Goal: Task Accomplishment & Management: Complete application form

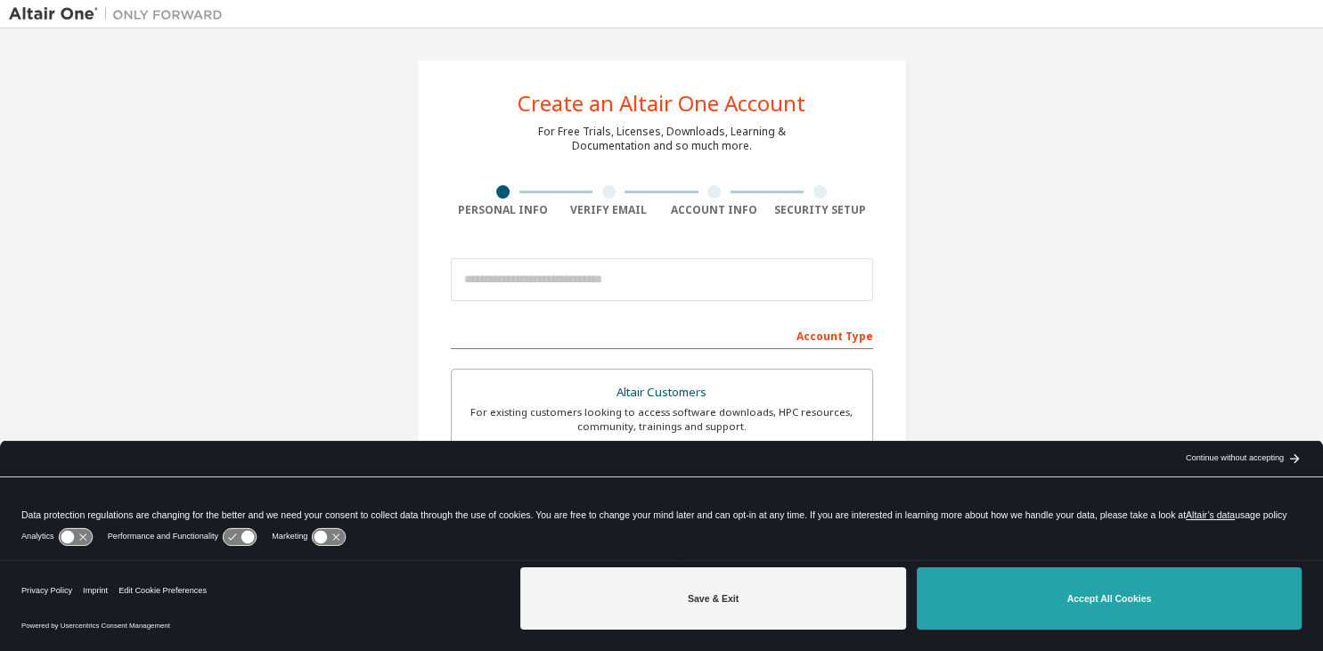
click at [1060, 618] on button "Accept All Cookies" at bounding box center [1109, 599] width 385 height 62
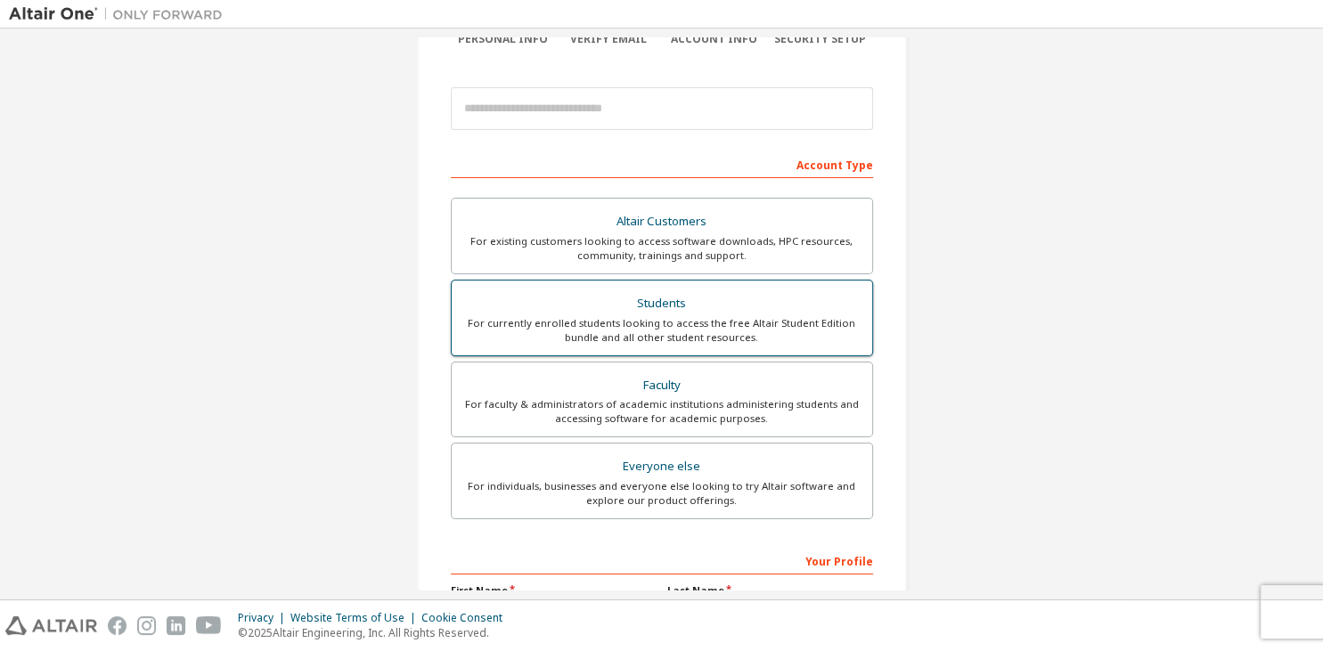
scroll to position [86, 0]
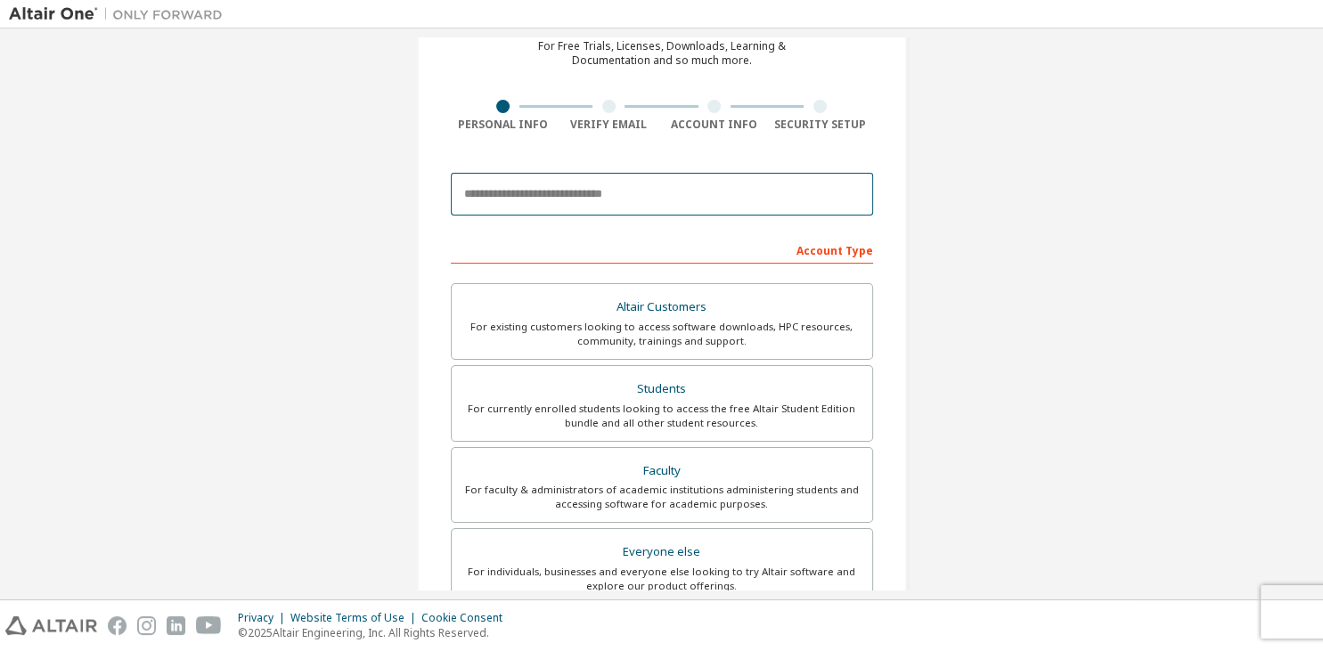
click at [683, 176] on input "email" at bounding box center [662, 194] width 422 height 43
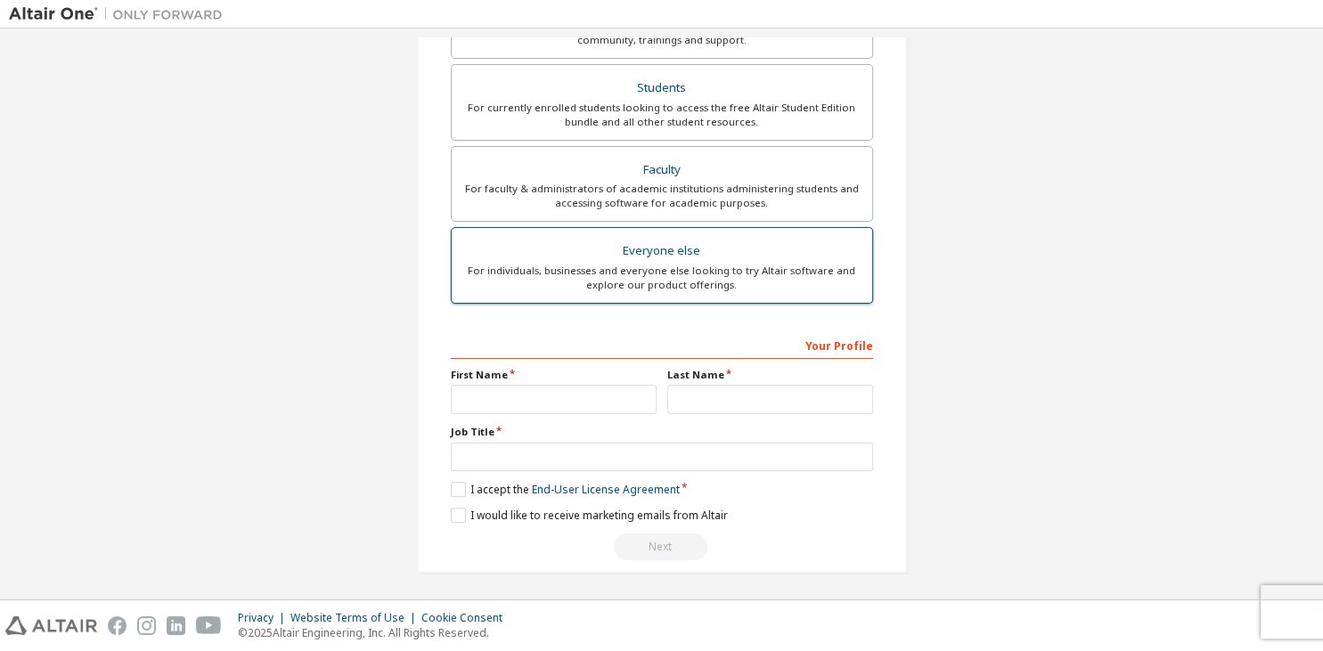
scroll to position [387, 0]
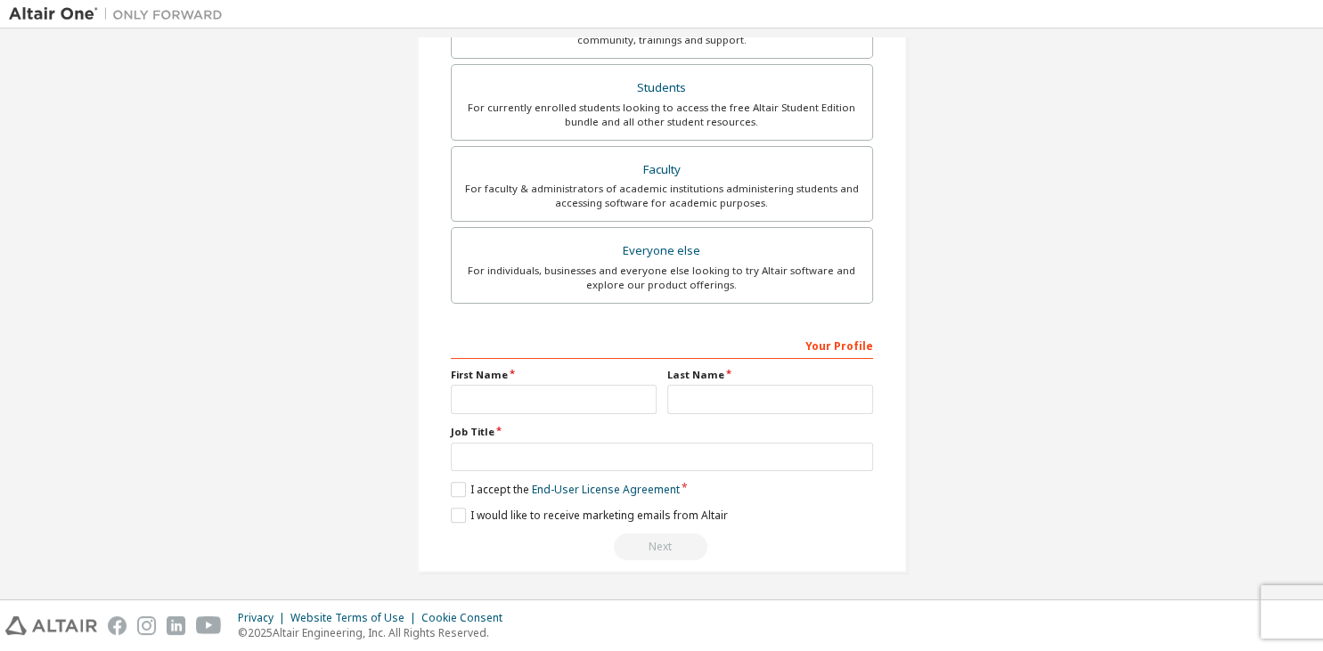
type input "**********"
click at [604, 397] on input "text" at bounding box center [554, 399] width 206 height 29
type input "****"
click at [705, 397] on input "text" at bounding box center [770, 399] width 206 height 29
type input "**********"
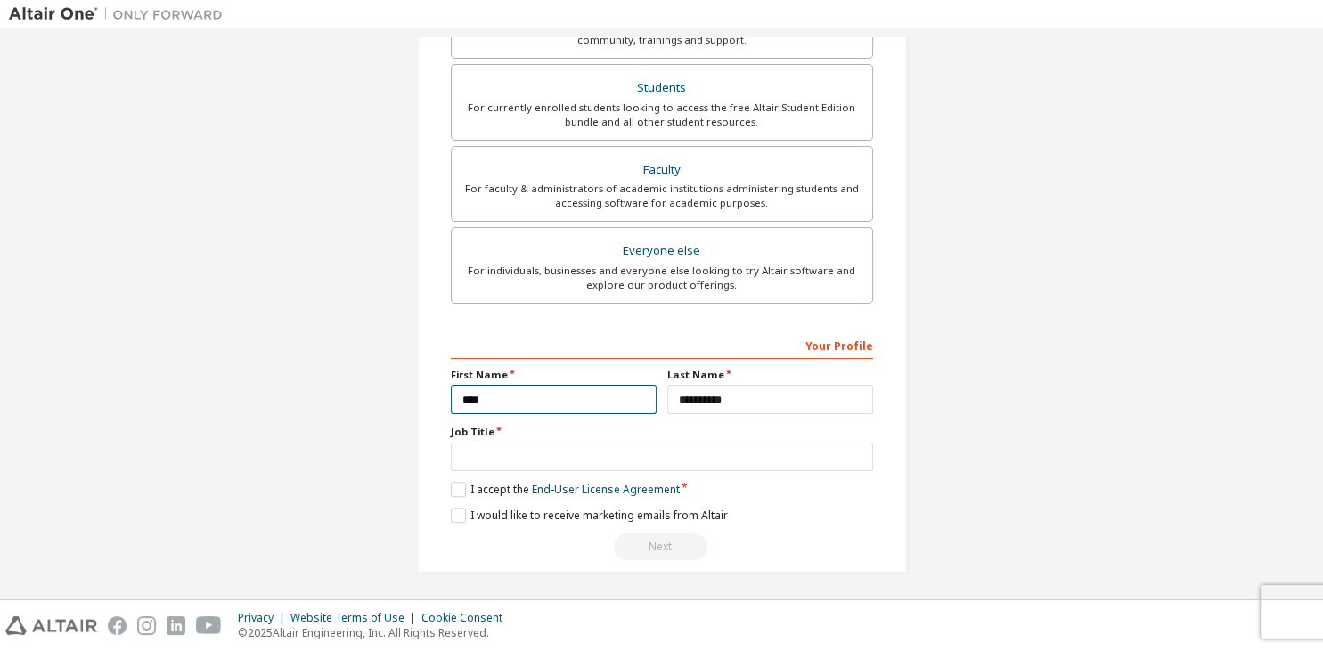
click at [502, 395] on input "****" at bounding box center [554, 399] width 206 height 29
type input "*"
type input "****"
click at [565, 458] on input "text" at bounding box center [662, 457] width 422 height 29
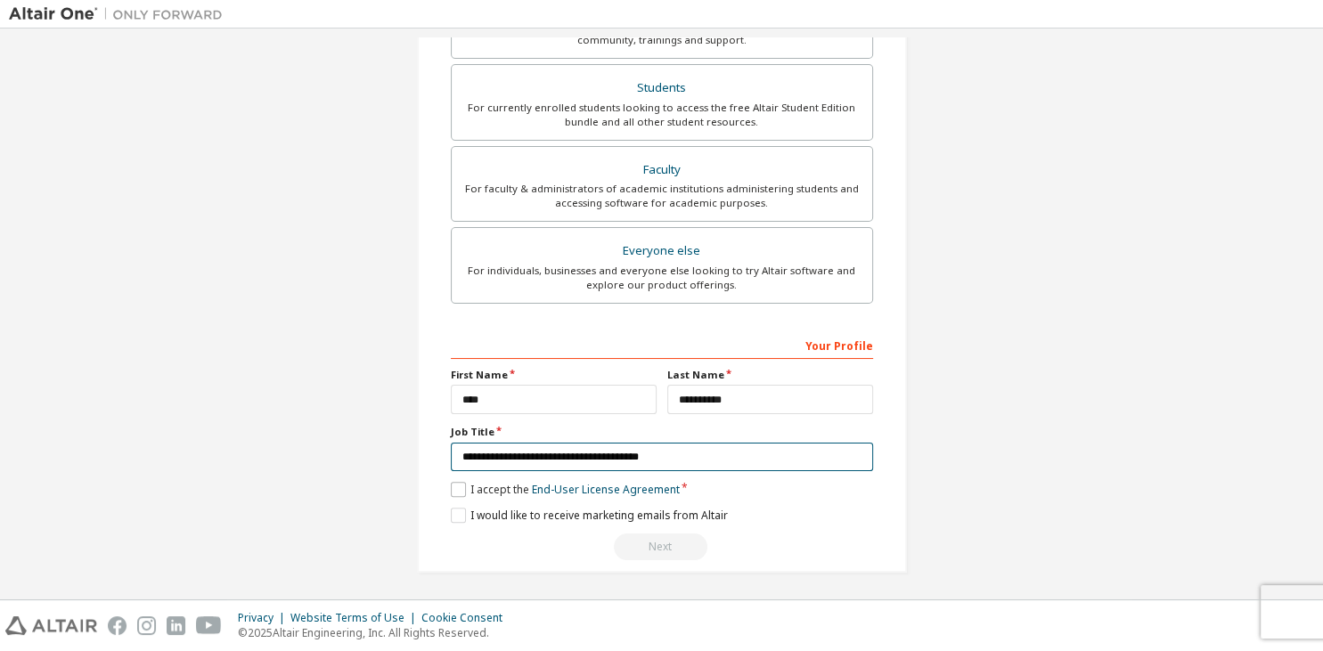
type input "**********"
click at [456, 486] on label "I accept the End-User License Agreement" at bounding box center [565, 489] width 229 height 15
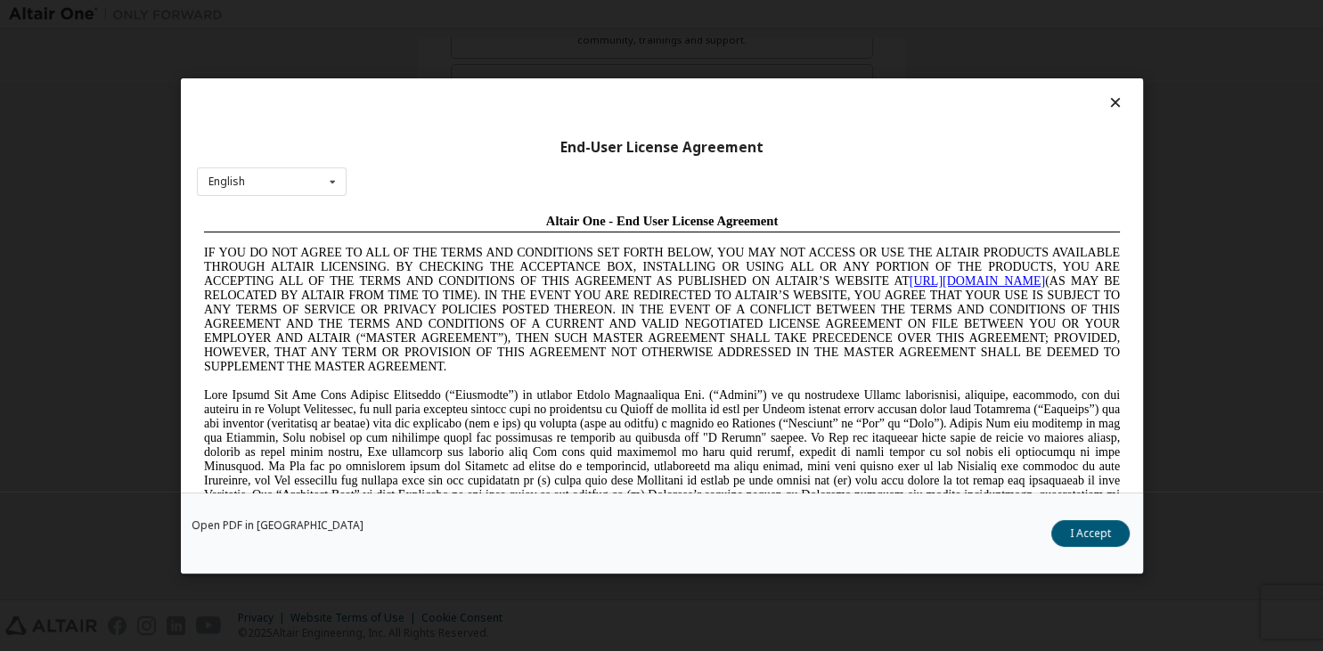
scroll to position [0, 0]
click at [1073, 533] on button "I Accept" at bounding box center [1091, 533] width 78 height 27
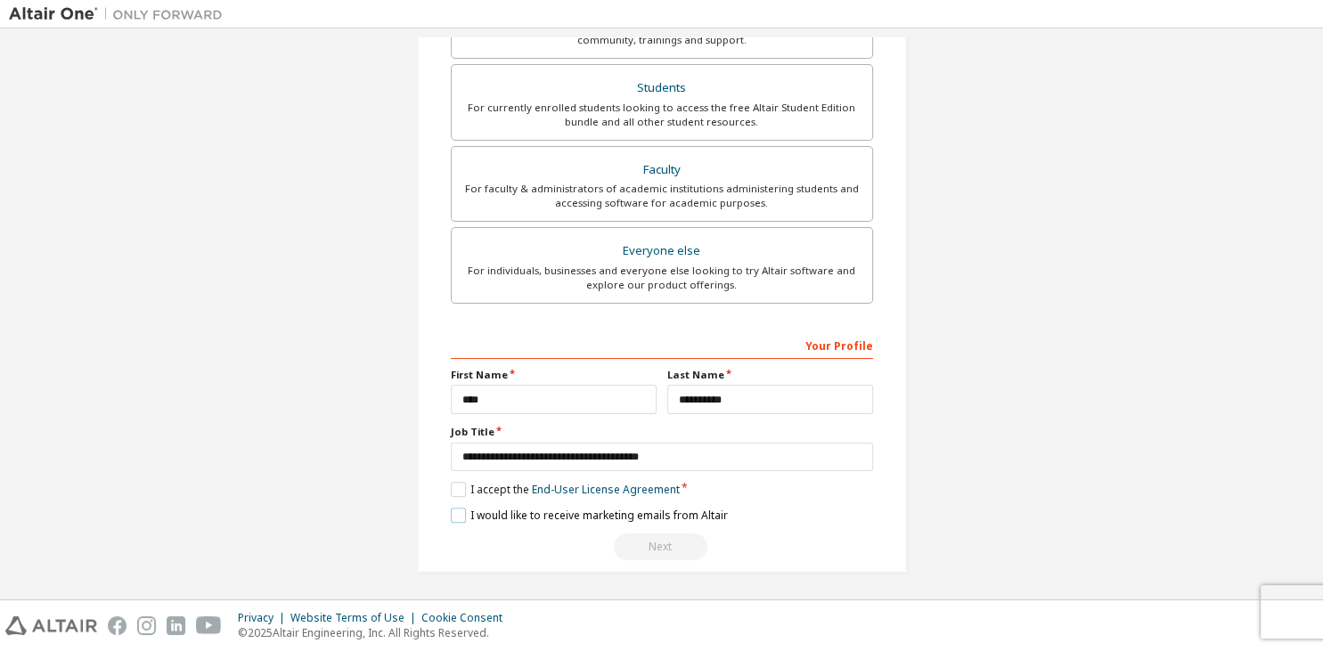
click at [454, 511] on label "I would like to receive marketing emails from Altair" at bounding box center [589, 515] width 277 height 15
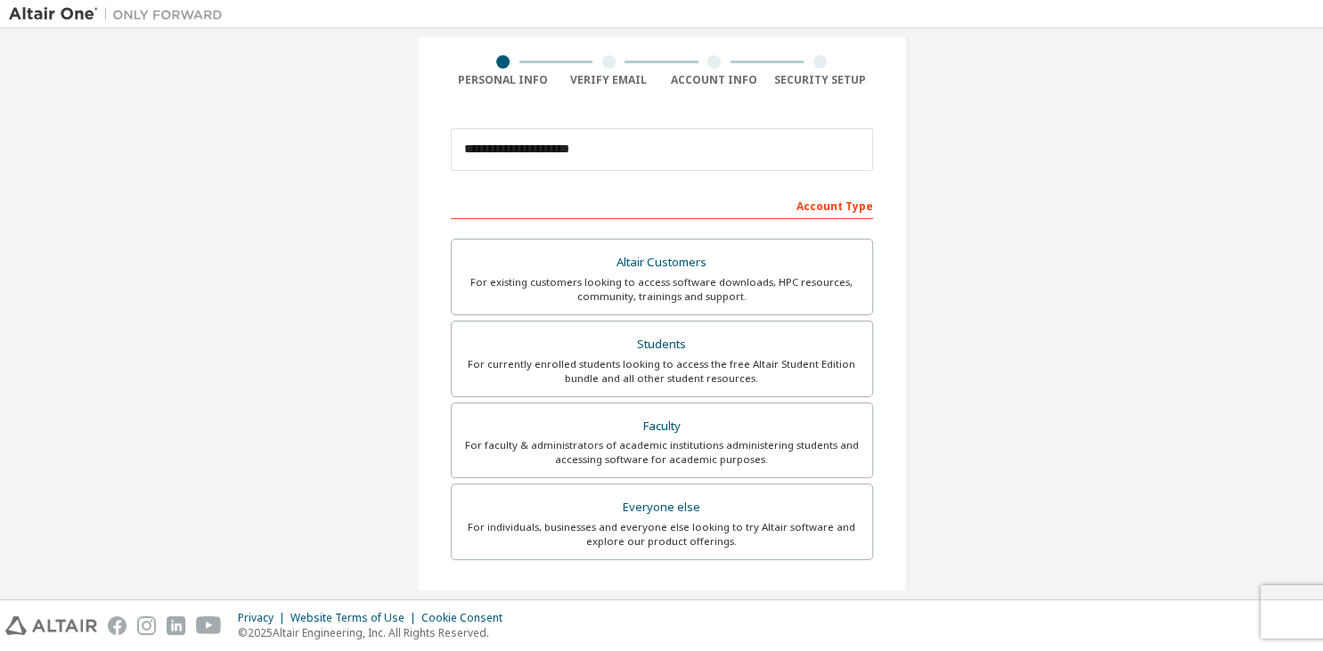
scroll to position [45, 0]
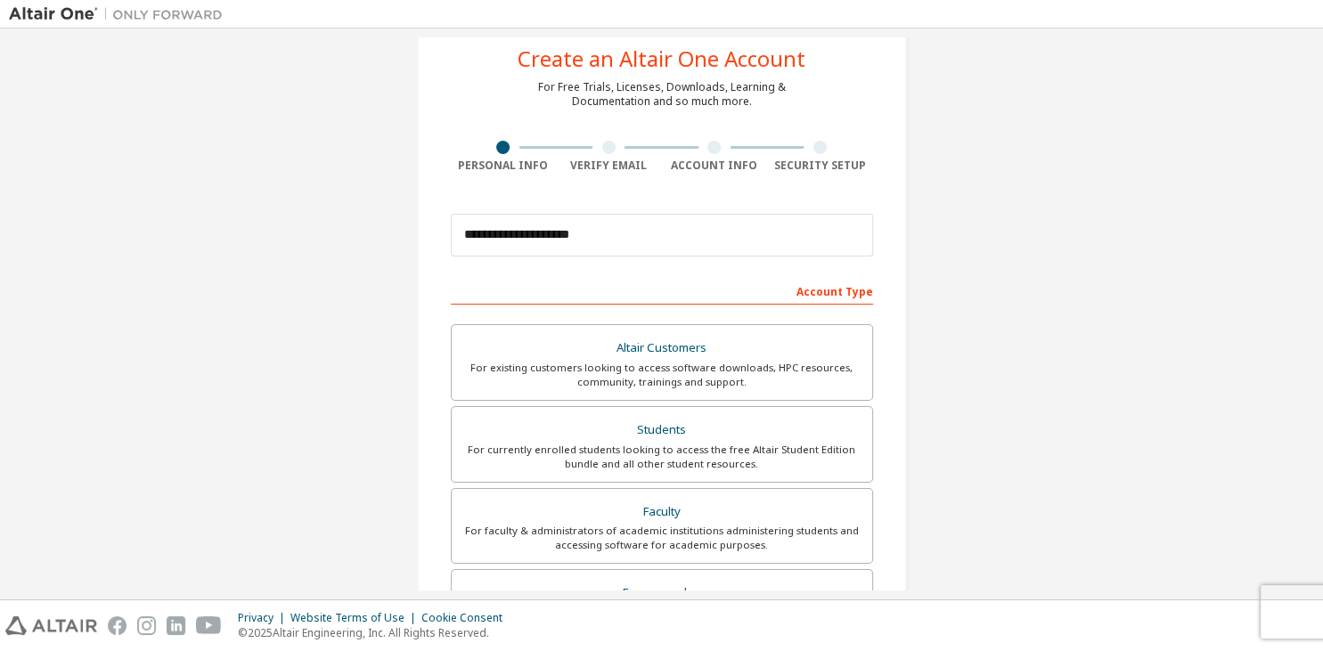
click at [608, 146] on div at bounding box center [608, 147] width 13 height 13
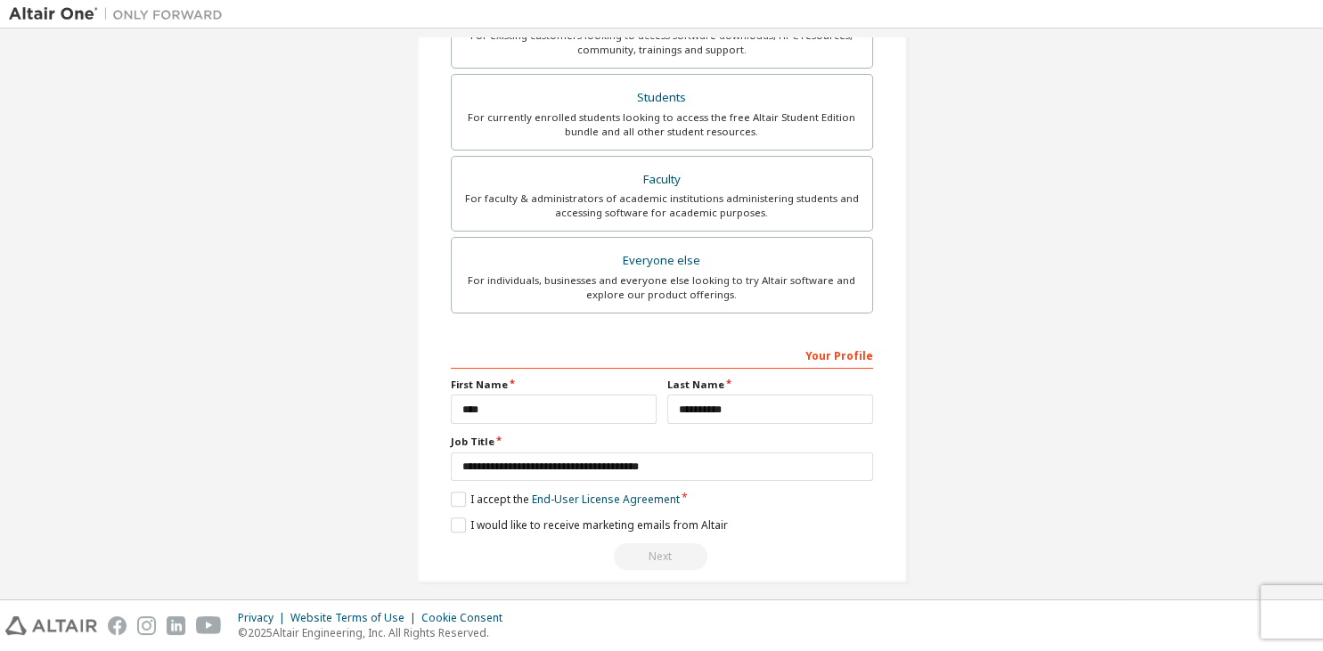
scroll to position [387, 0]
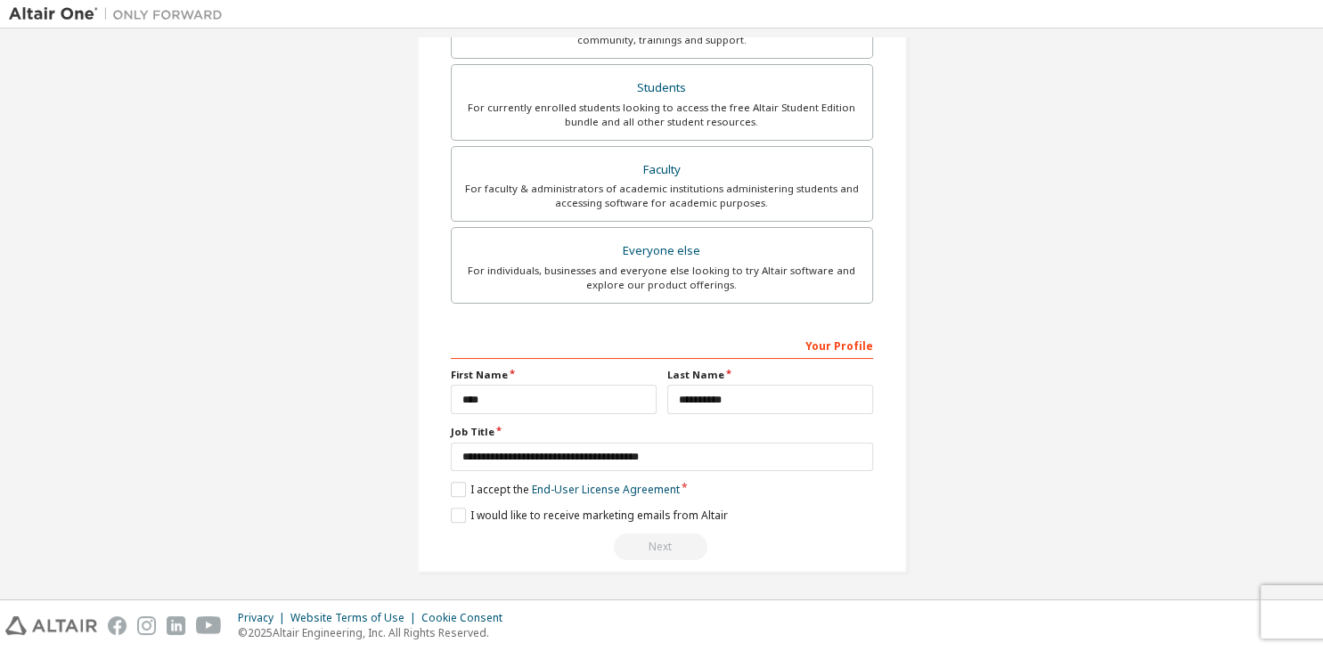
click at [665, 544] on div "Next" at bounding box center [662, 547] width 422 height 27
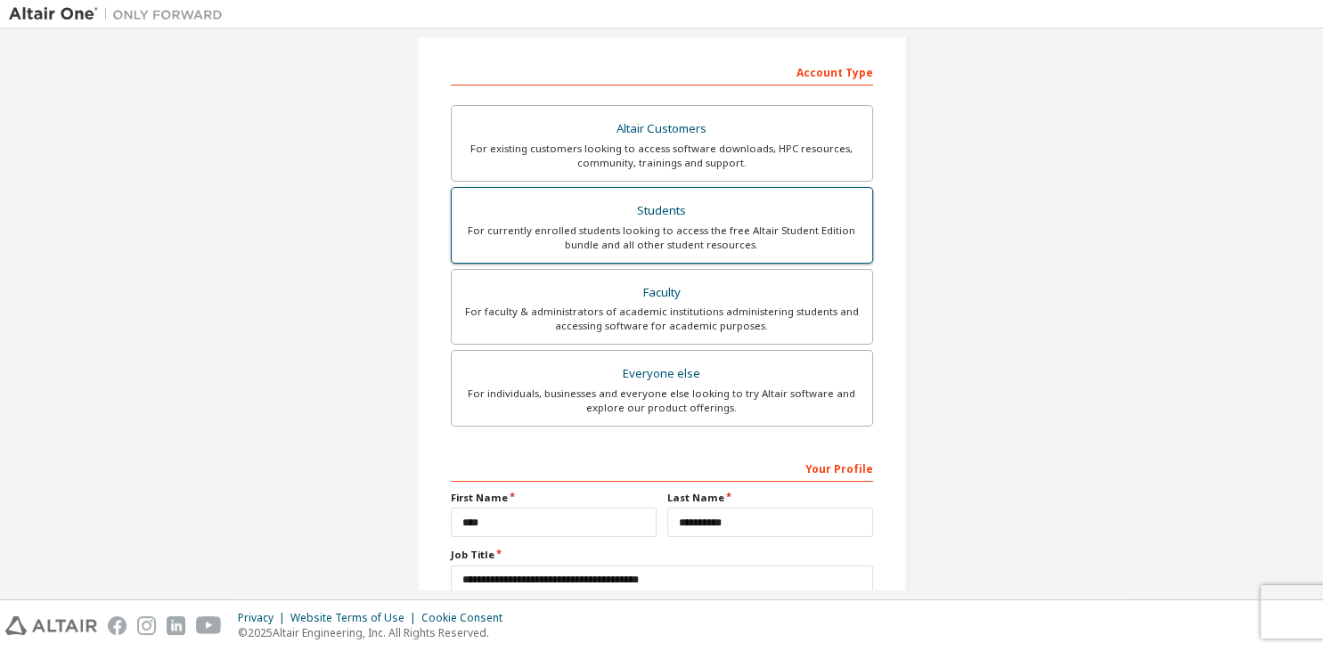
scroll to position [216, 0]
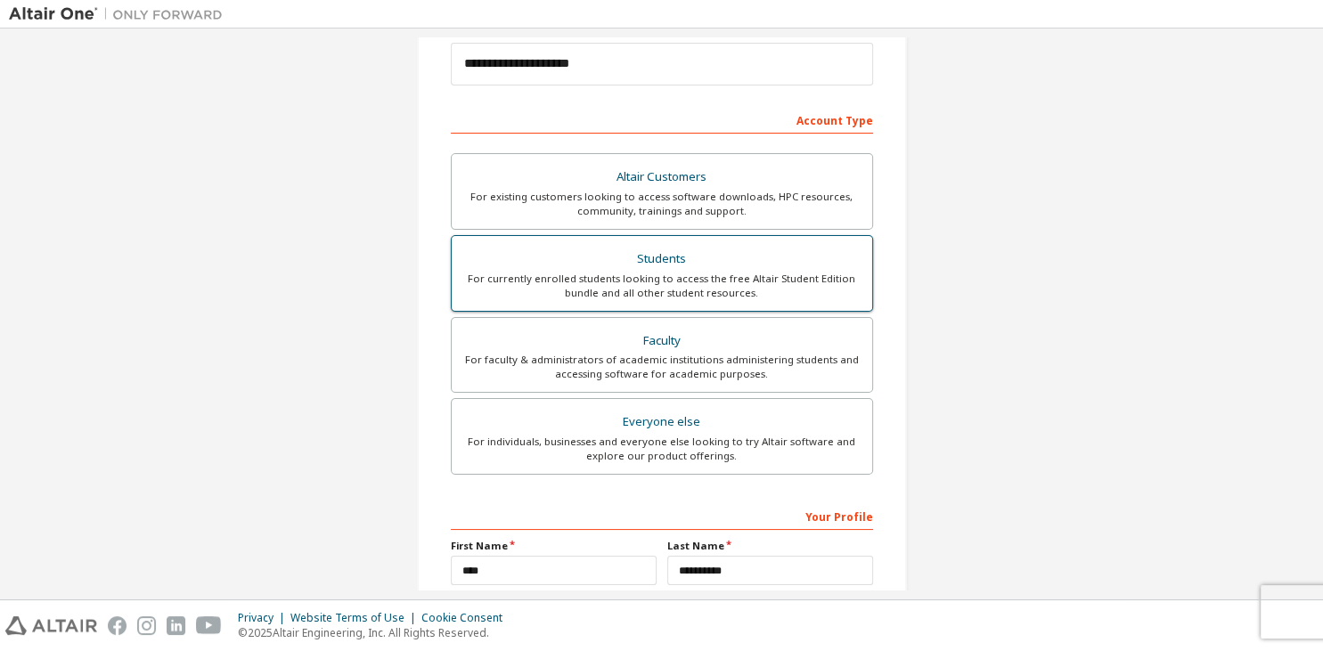
click at [731, 267] on div "Students" at bounding box center [661, 259] width 399 height 25
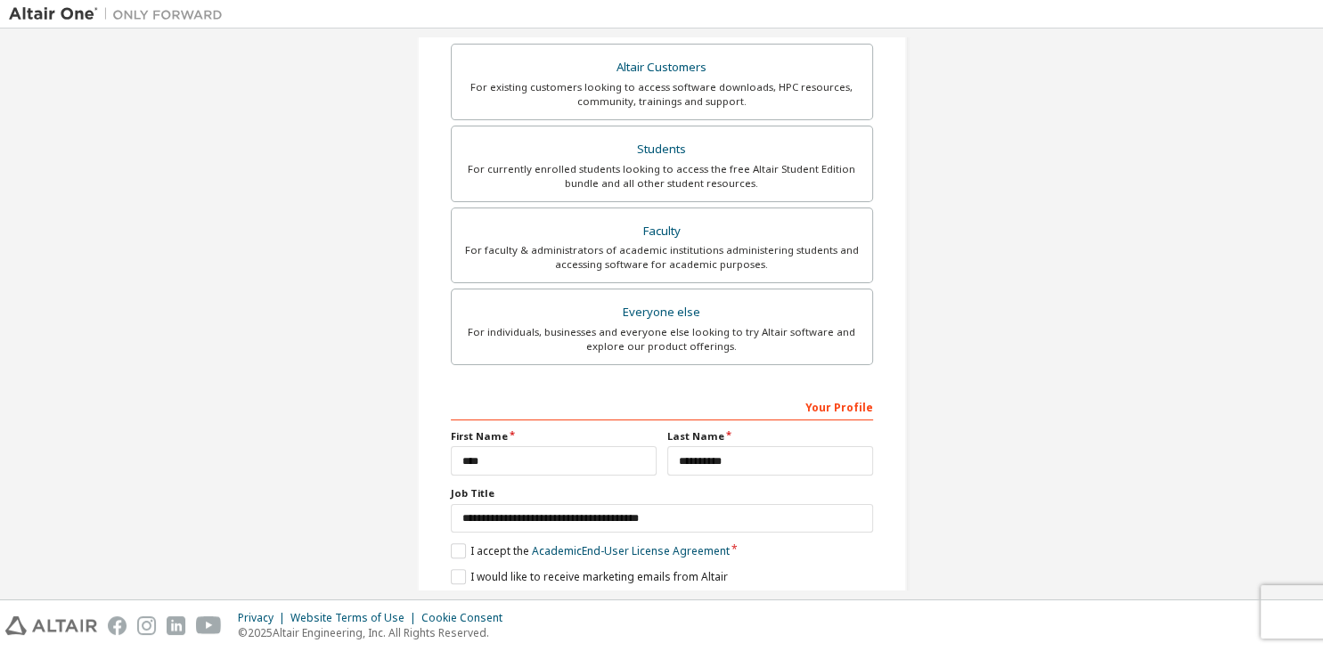
scroll to position [387, 0]
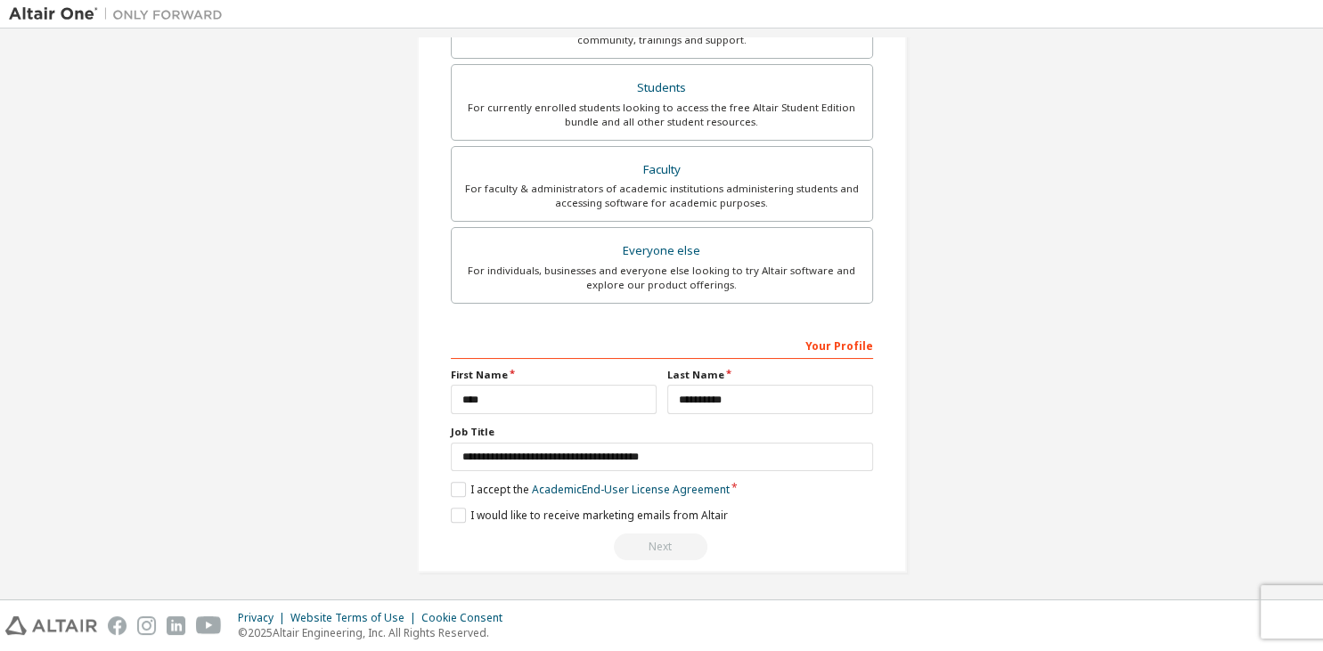
click at [666, 539] on div "Next" at bounding box center [662, 547] width 422 height 27
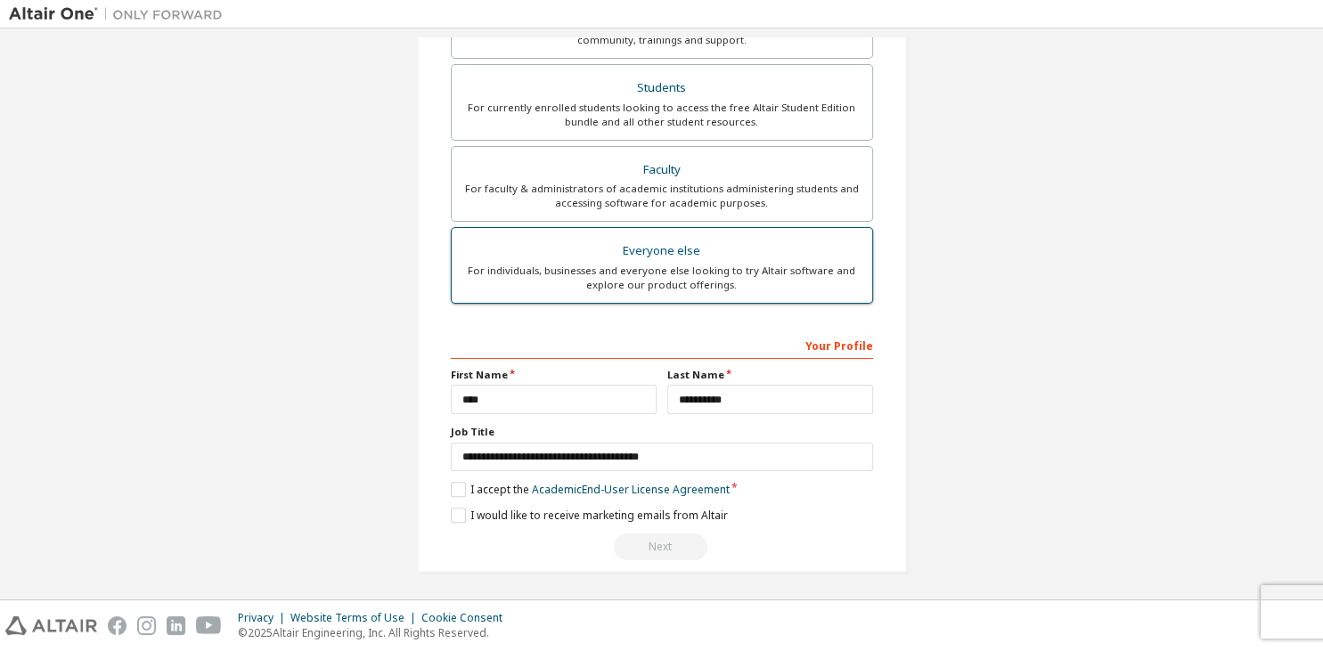
click at [775, 244] on div "Everyone else" at bounding box center [661, 251] width 399 height 25
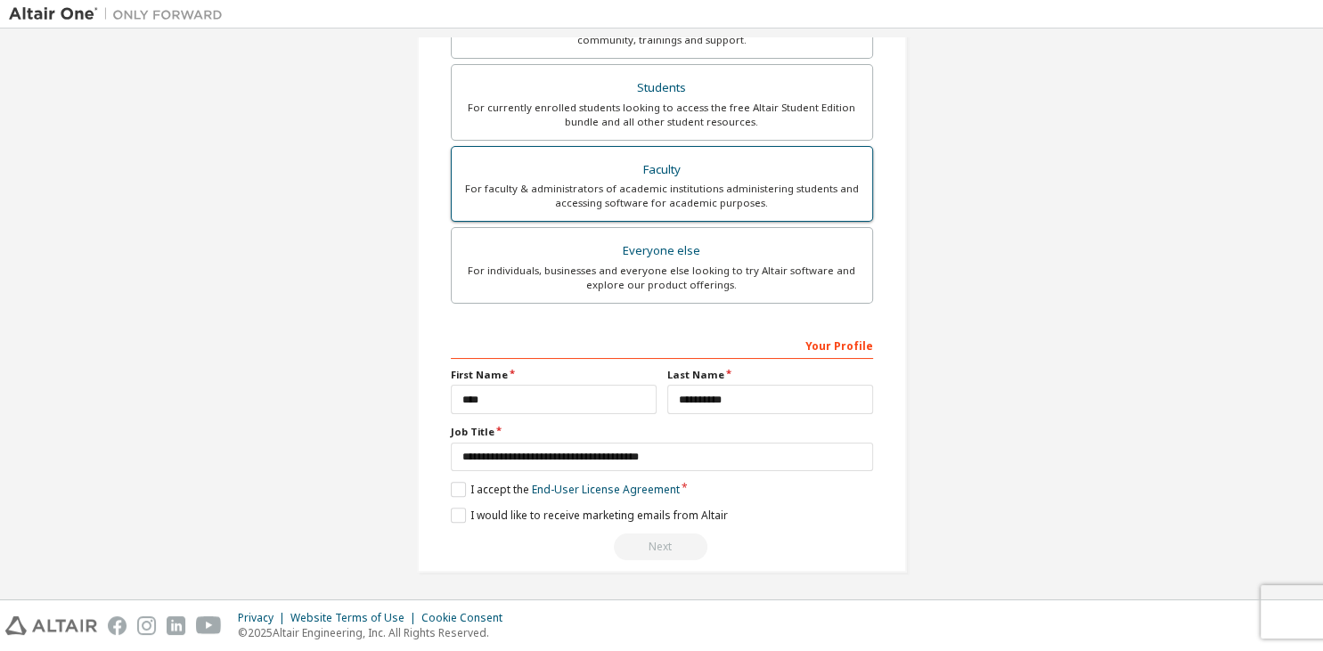
click at [737, 187] on div "For faculty & administrators of academic institutions administering students an…" at bounding box center [661, 196] width 399 height 29
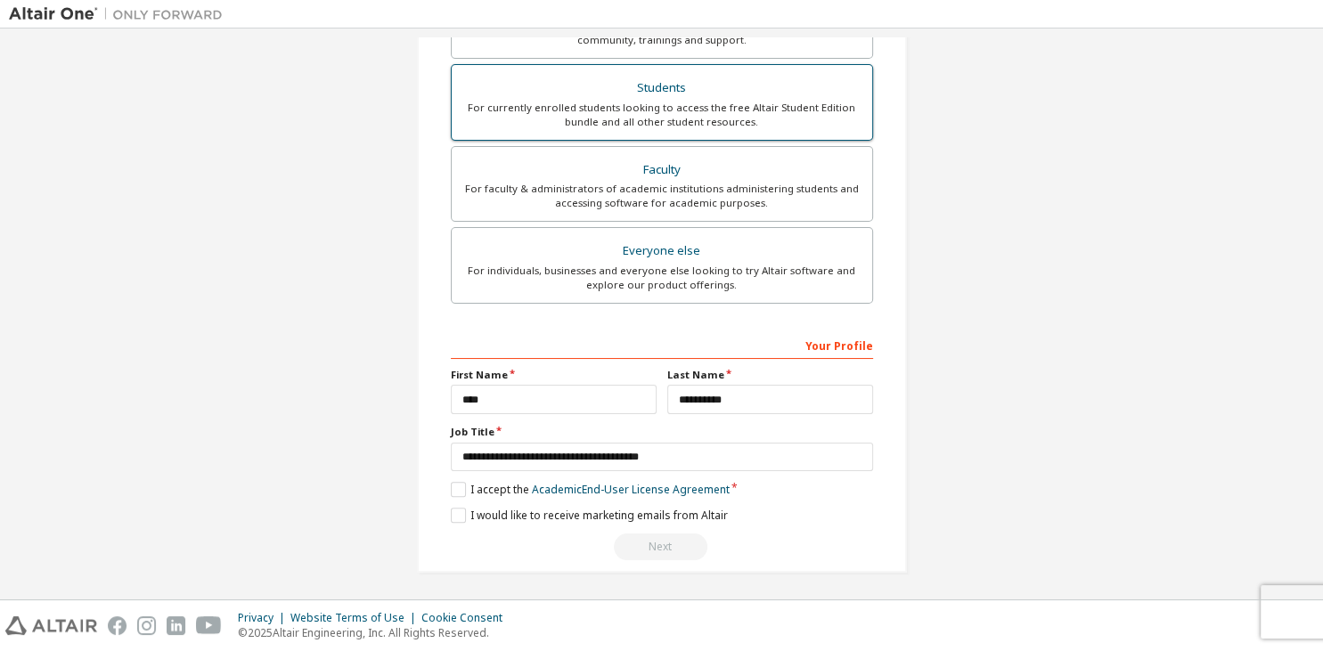
click at [722, 97] on div "Students" at bounding box center [661, 88] width 399 height 25
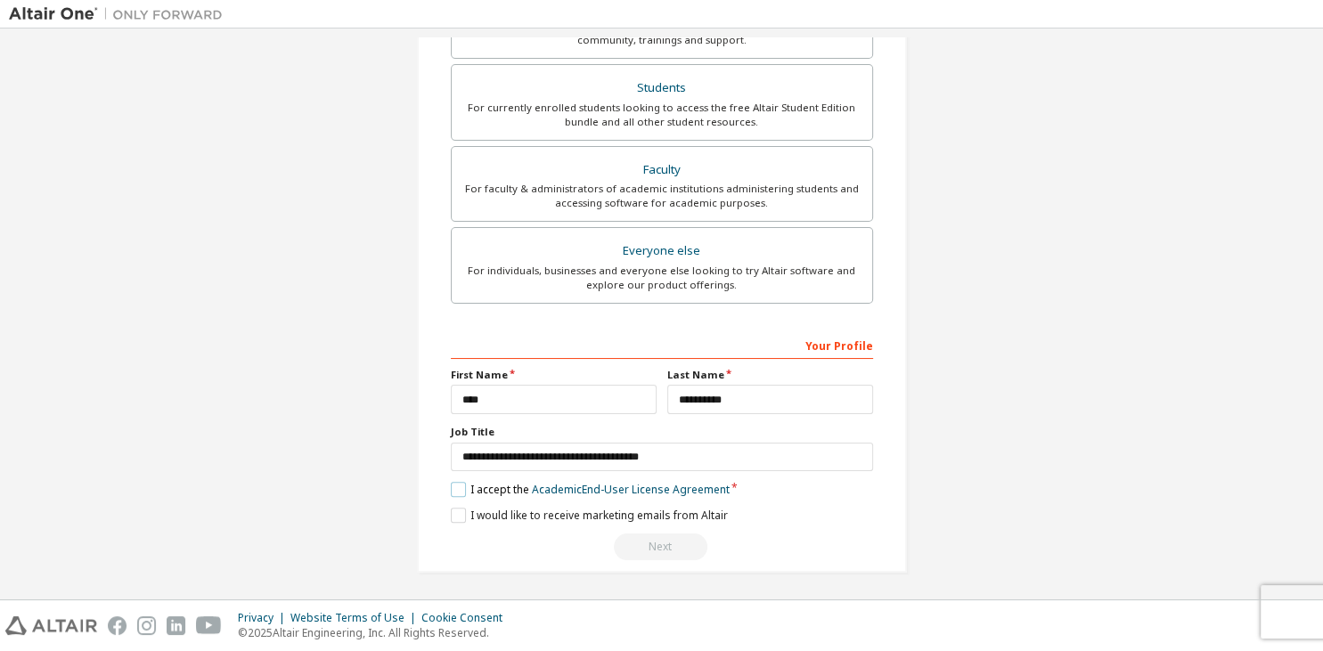
click at [458, 483] on label "I accept the Academic End-User License Agreement" at bounding box center [590, 489] width 279 height 15
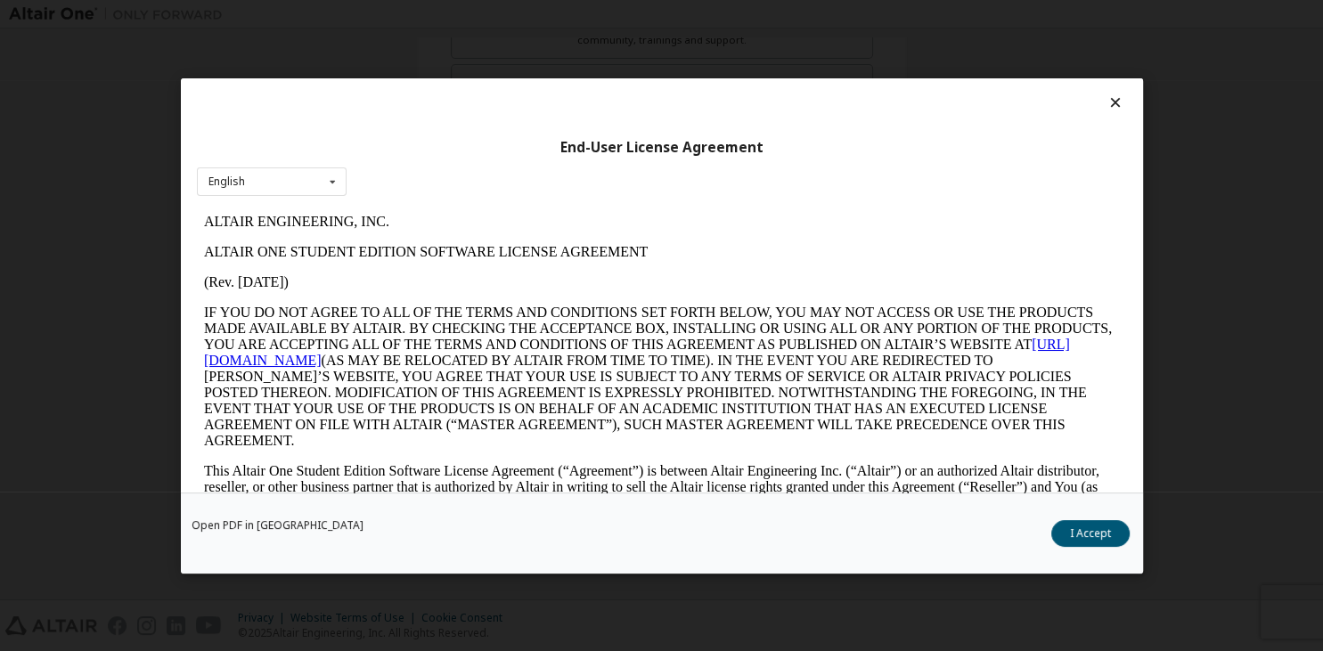
scroll to position [0, 0]
click at [1069, 537] on button "I Accept" at bounding box center [1091, 533] width 78 height 27
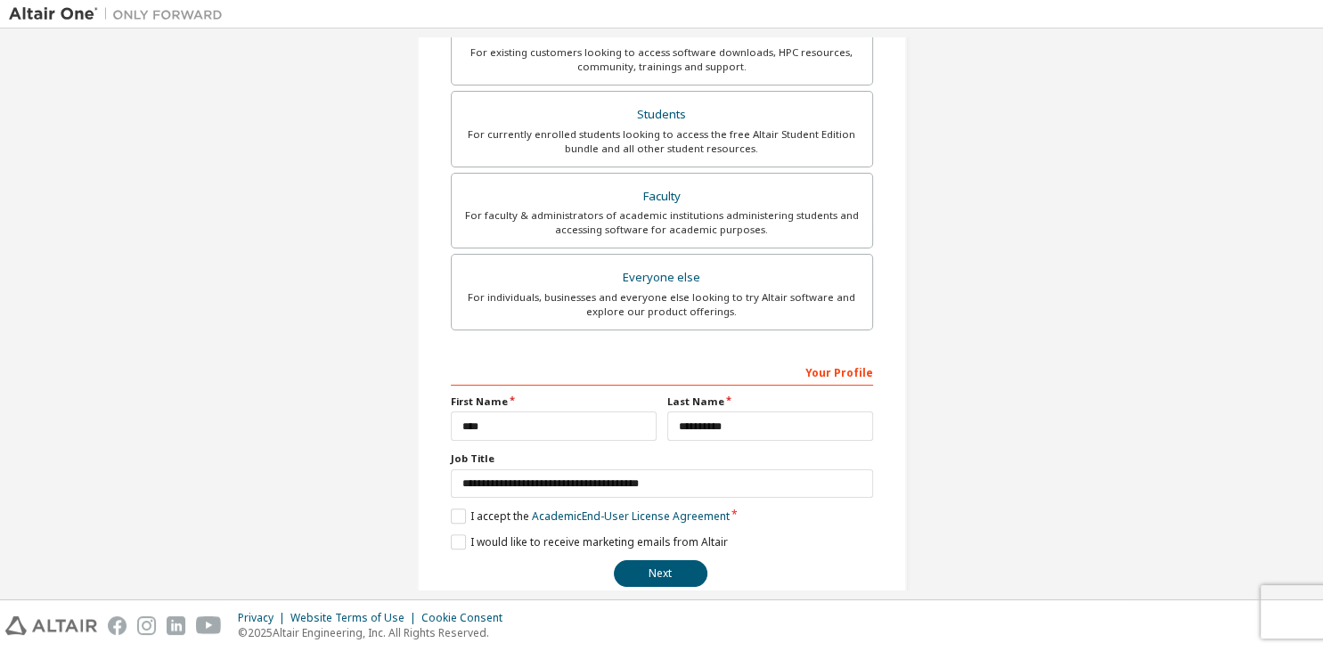
scroll to position [387, 0]
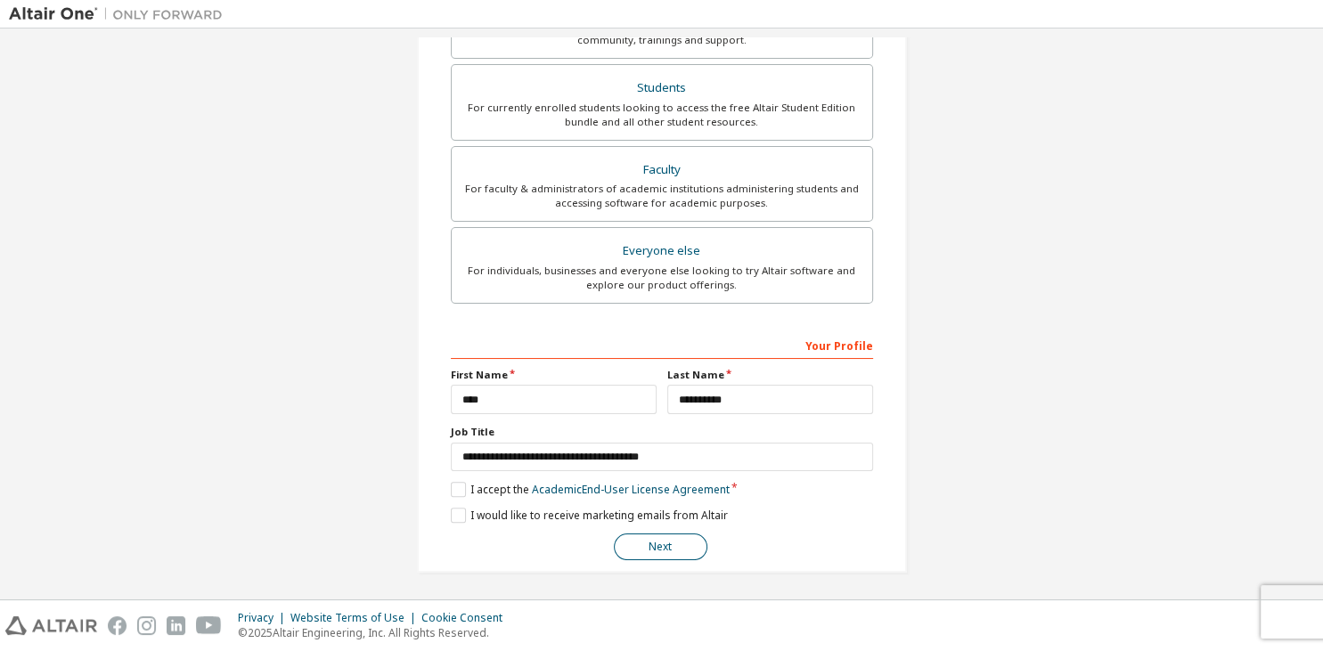
click at [678, 539] on button "Next" at bounding box center [661, 547] width 94 height 27
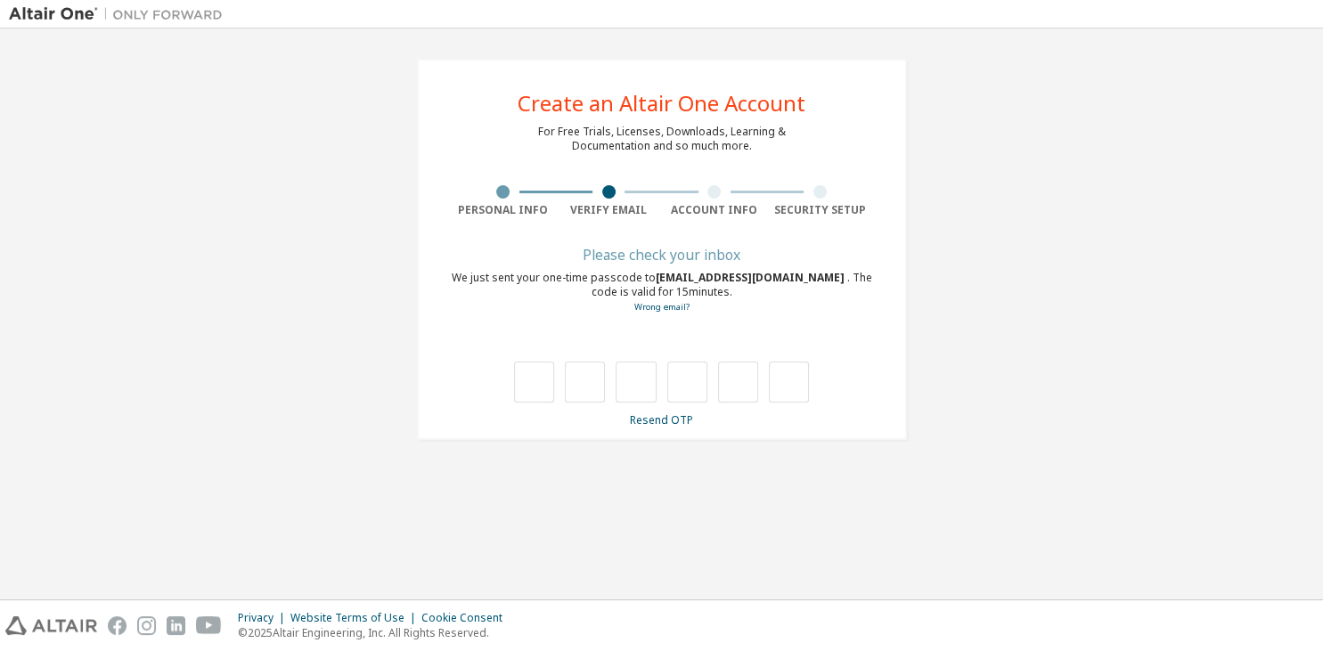
scroll to position [0, 0]
type input "*"
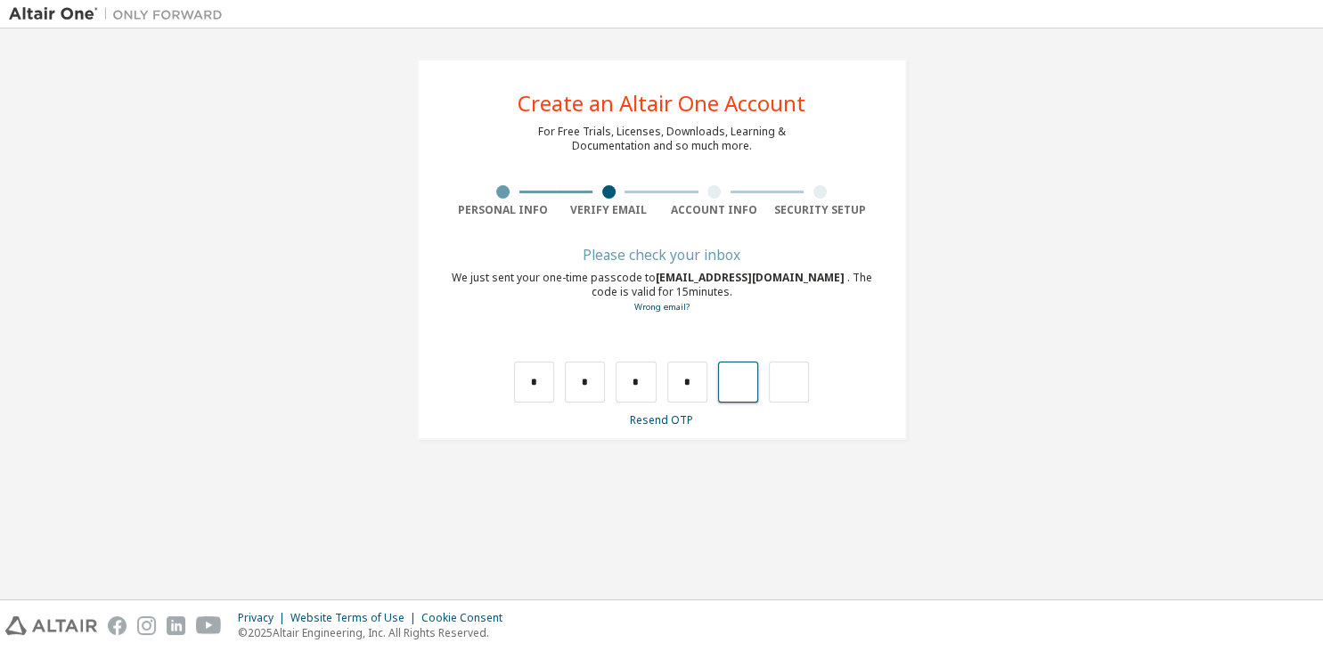
type input "*"
